Goal: Find contact information: Find contact information

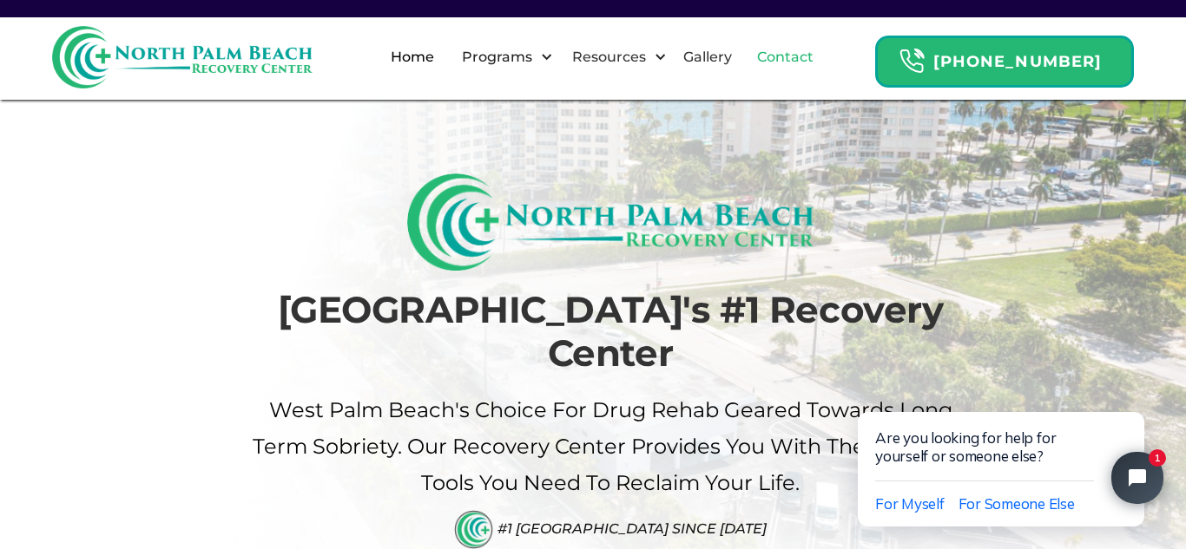
click at [811, 60] on link "Contact" at bounding box center [784, 58] width 77 height 56
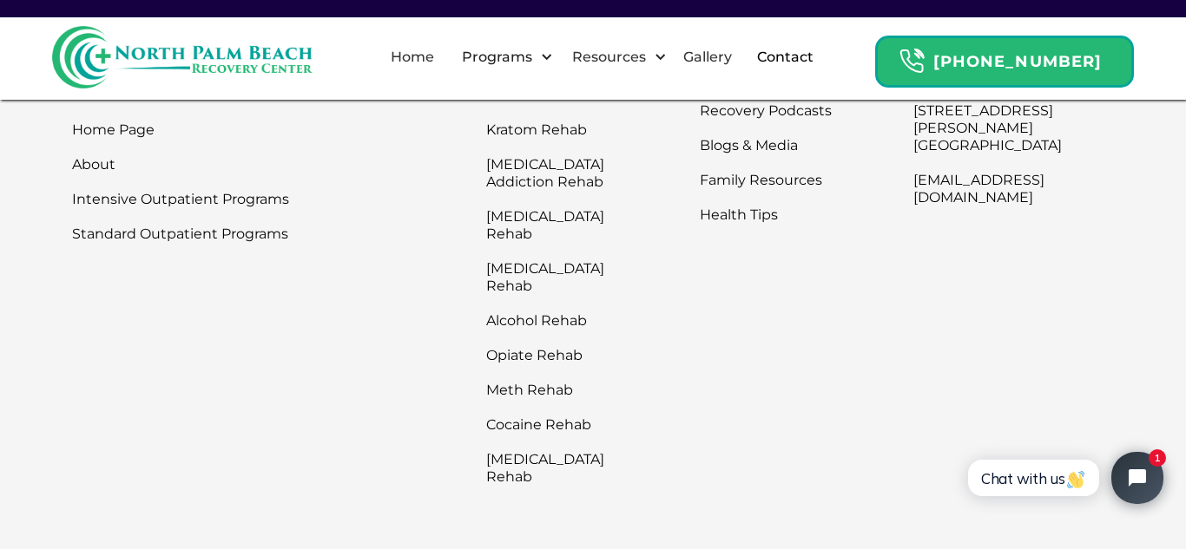
scroll to position [1167, 0]
click at [99, 180] on link "About" at bounding box center [93, 165] width 43 height 35
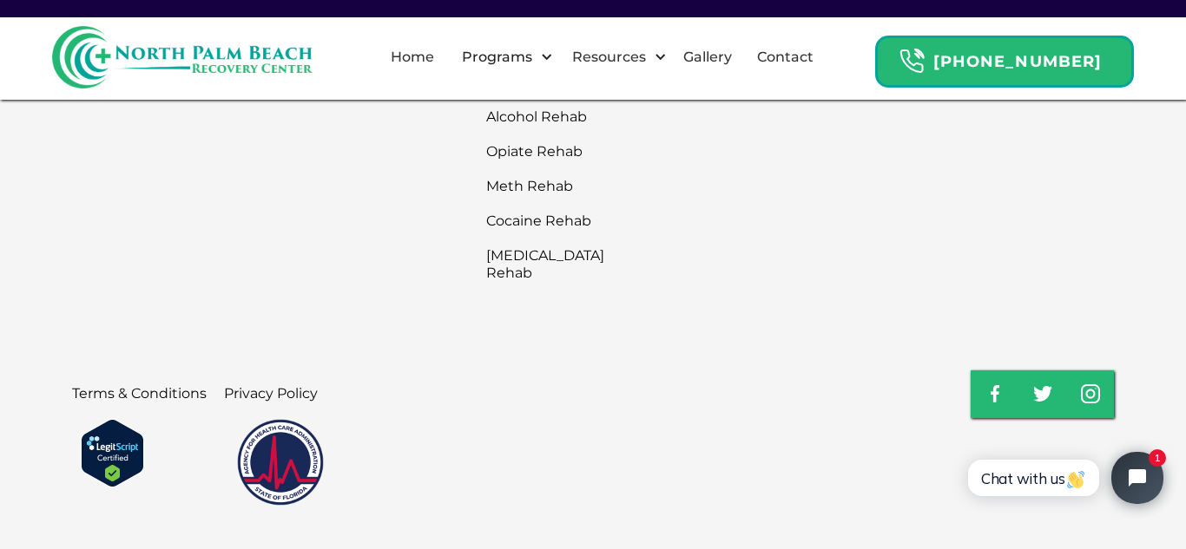
scroll to position [4284, 0]
